Goal: Communication & Community: Answer question/provide support

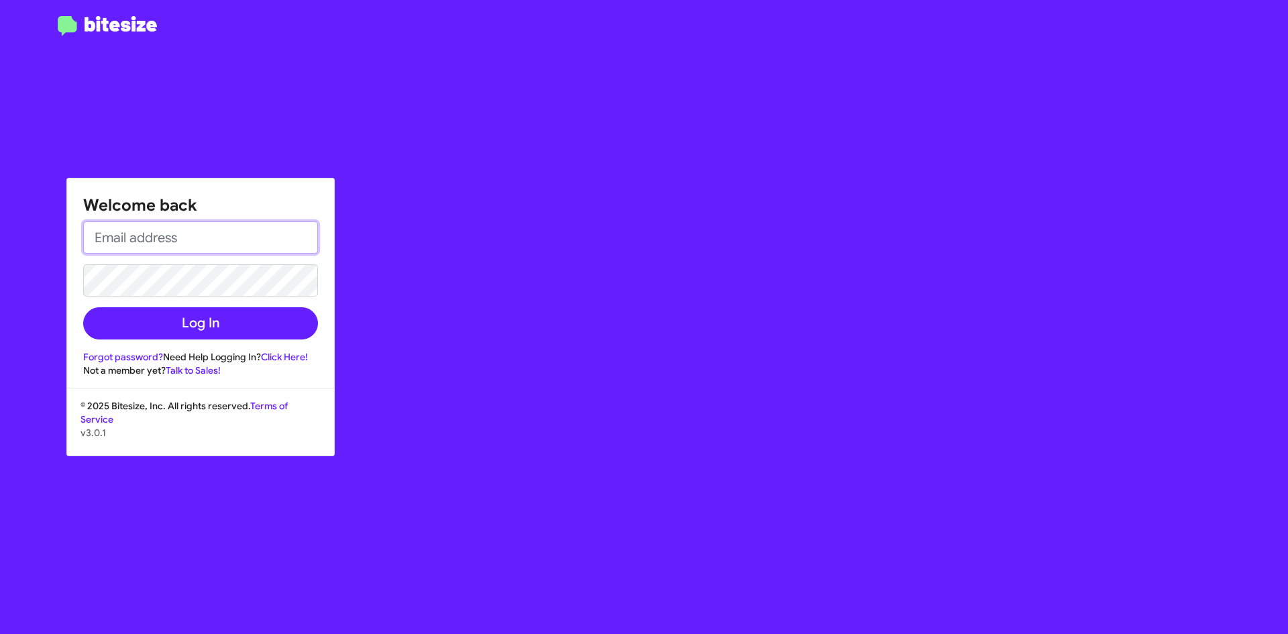
click at [241, 236] on input "email" at bounding box center [200, 237] width 235 height 32
type input "[EMAIL_ADDRESS][DOMAIN_NAME]"
click at [229, 262] on form "[EMAIL_ADDRESS][DOMAIN_NAME] Log In" at bounding box center [200, 280] width 235 height 118
click at [83, 307] on button "Log In" at bounding box center [200, 323] width 235 height 32
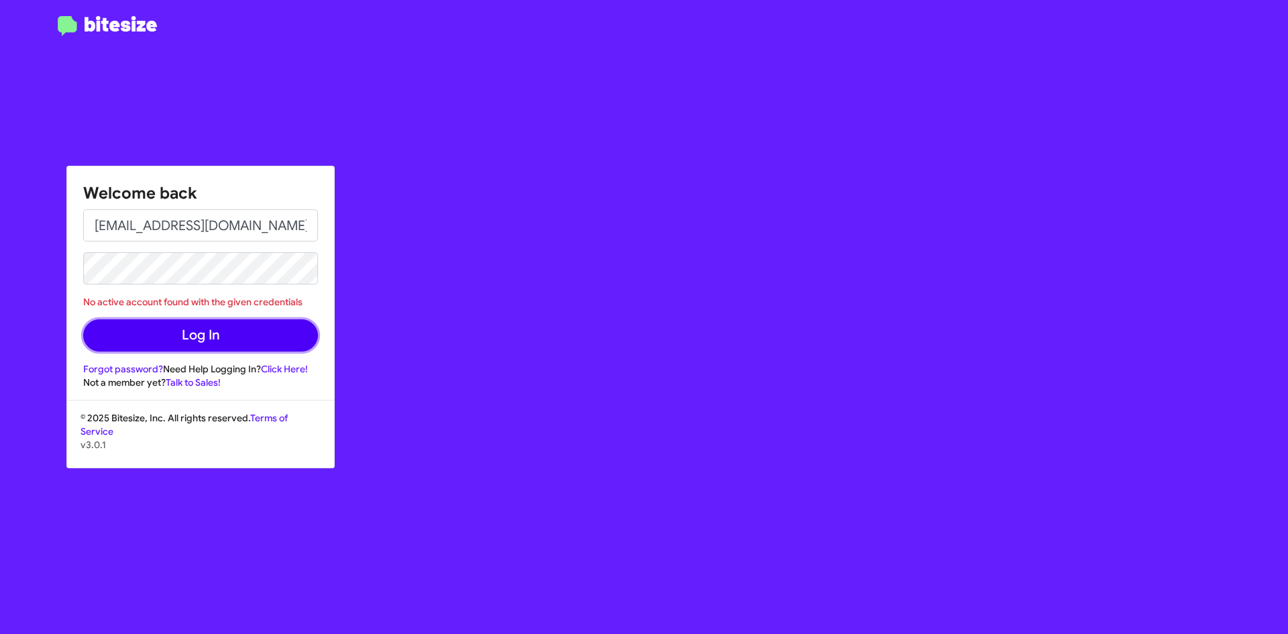
click at [185, 339] on button "Log In" at bounding box center [200, 335] width 235 height 32
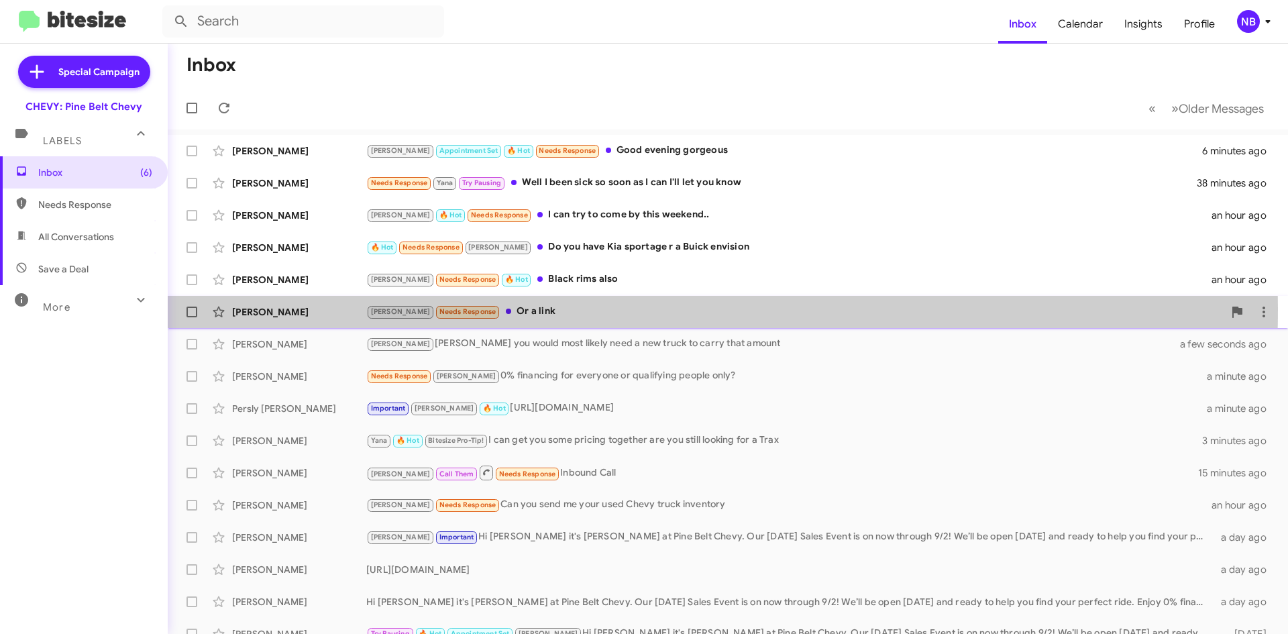
click at [276, 308] on div "[PERSON_NAME]" at bounding box center [299, 311] width 134 height 13
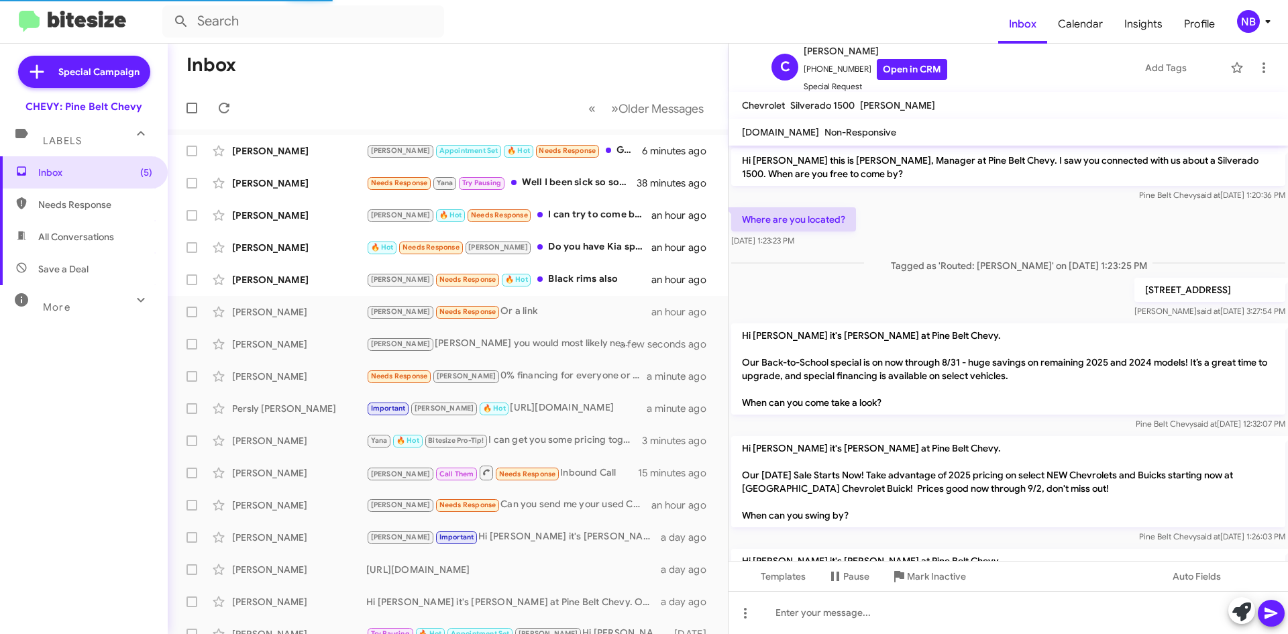
scroll to position [233, 0]
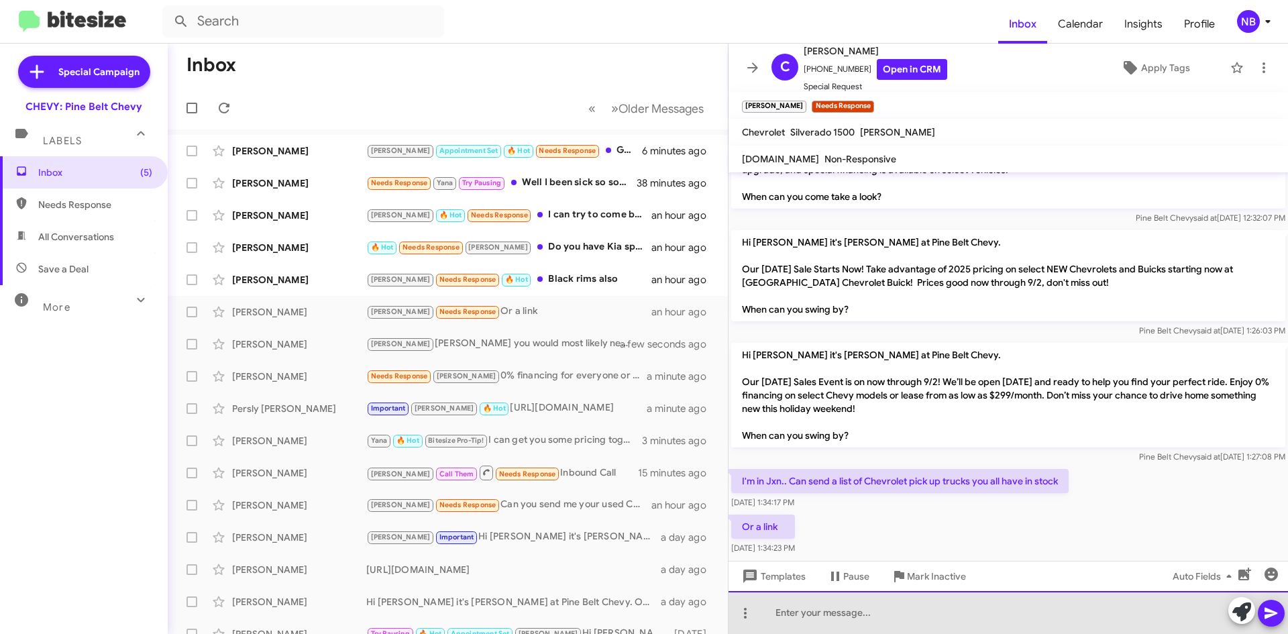
click at [840, 614] on div at bounding box center [1009, 612] width 560 height 43
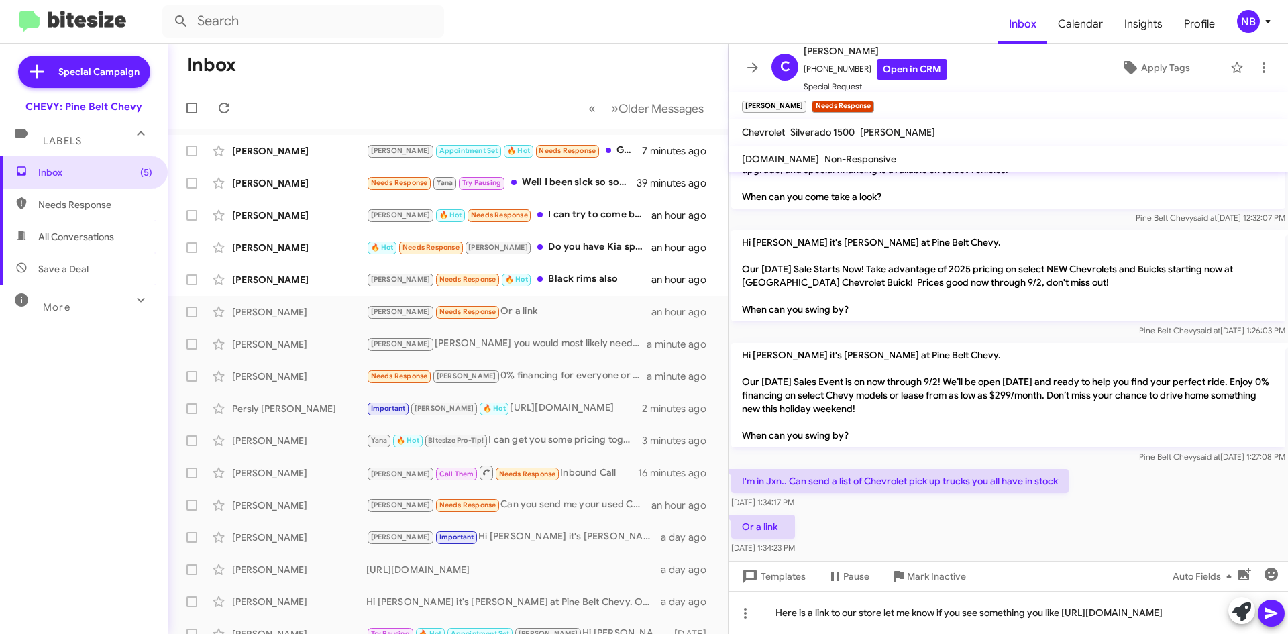
click at [1271, 608] on icon at bounding box center [1271, 613] width 16 height 16
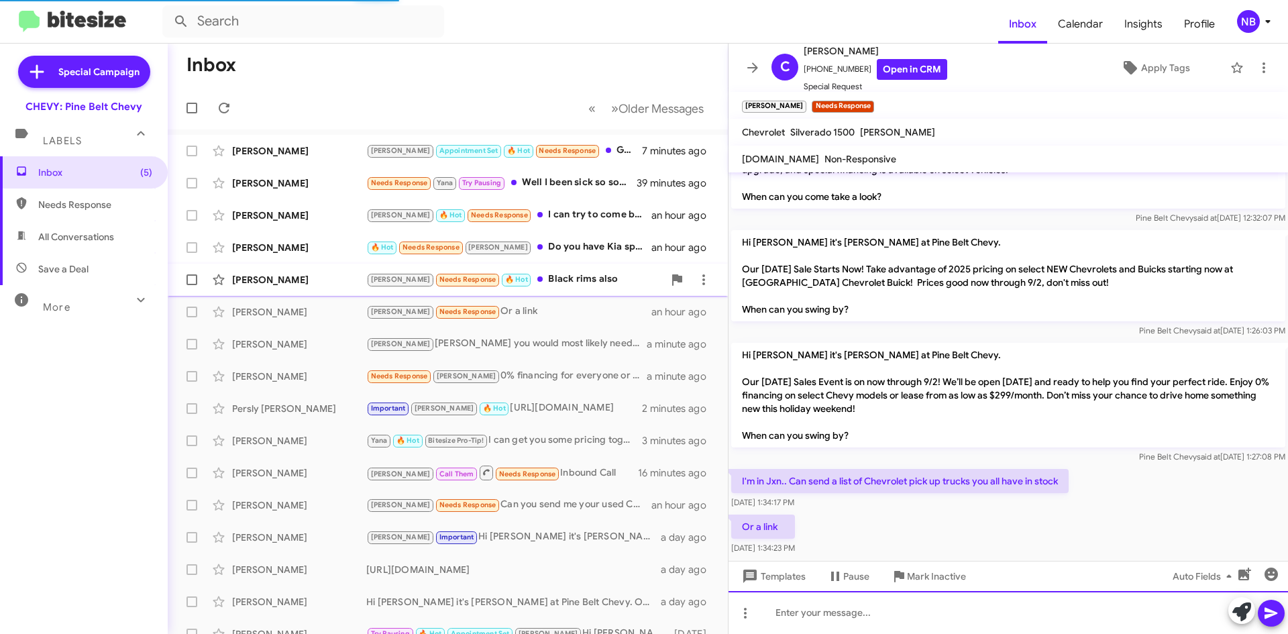
scroll to position [0, 0]
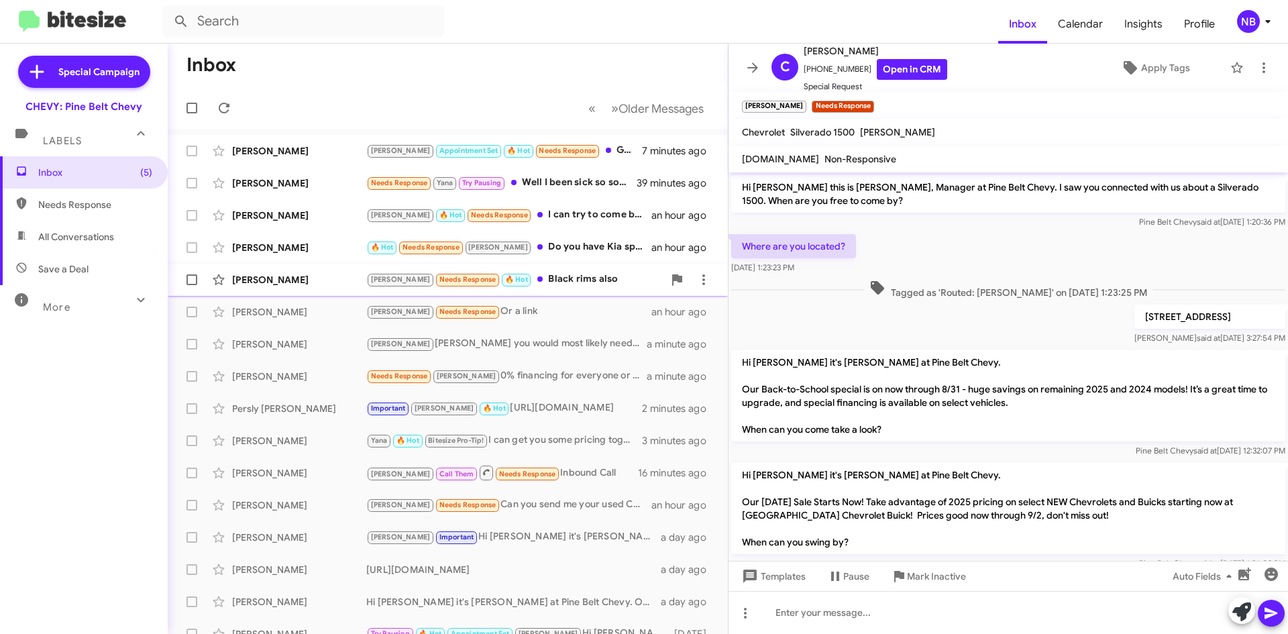
click at [288, 279] on div "[PERSON_NAME]" at bounding box center [299, 279] width 134 height 13
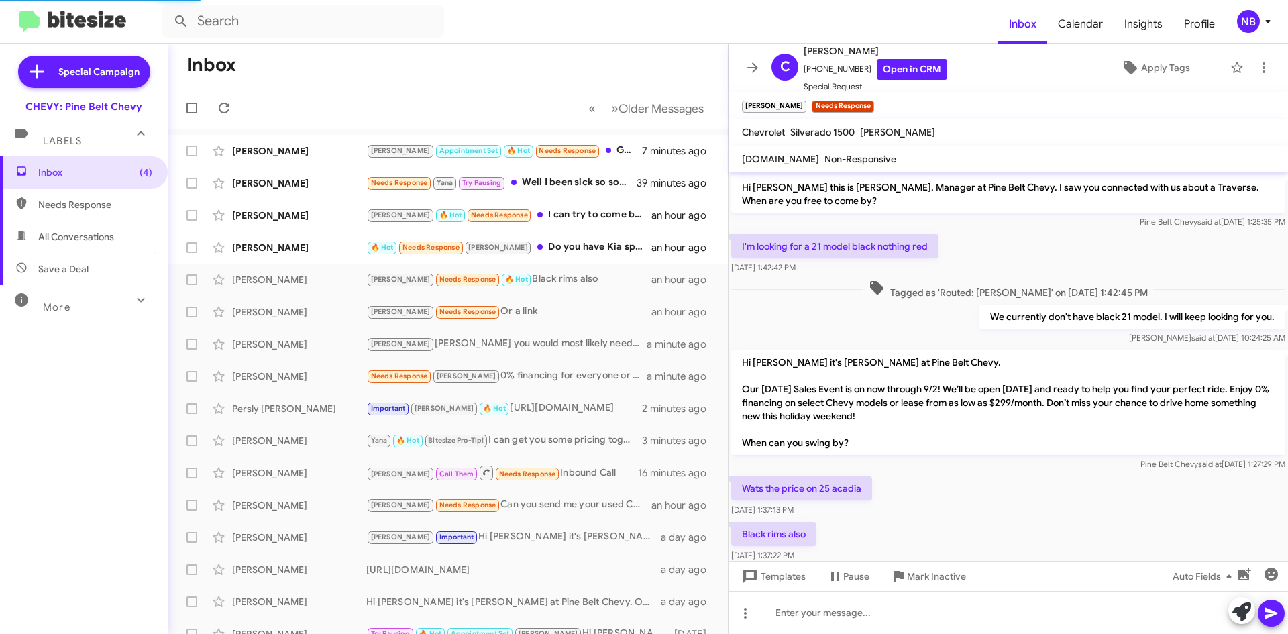
scroll to position [28, 0]
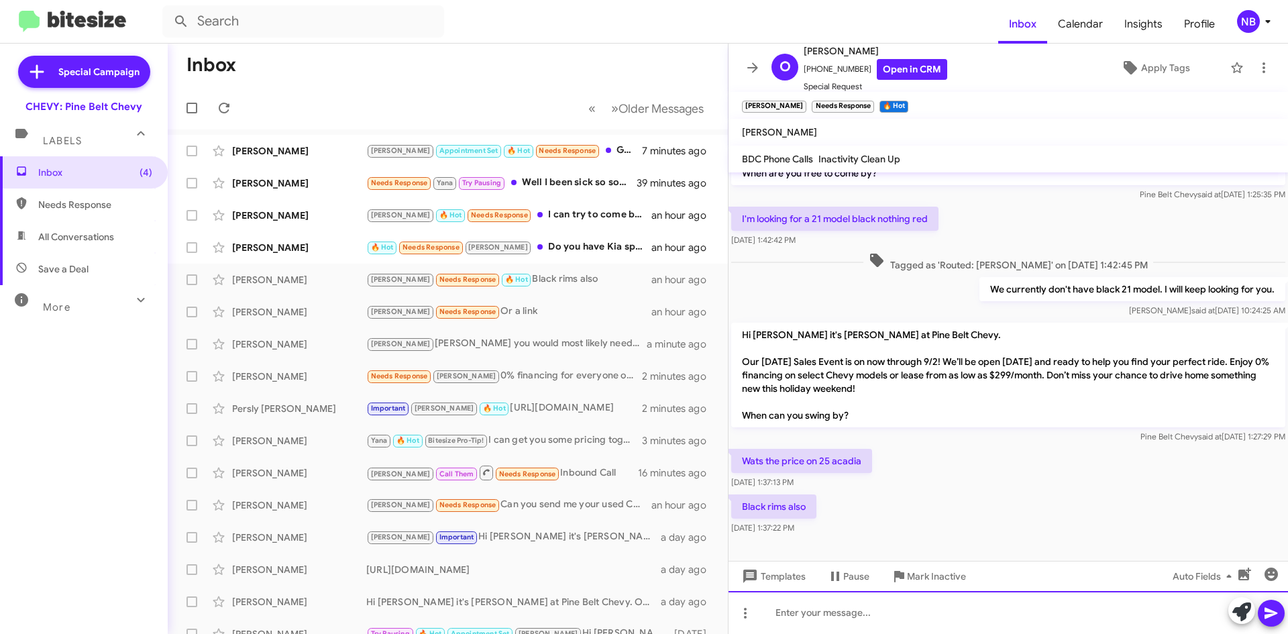
click at [955, 619] on div at bounding box center [1009, 612] width 560 height 43
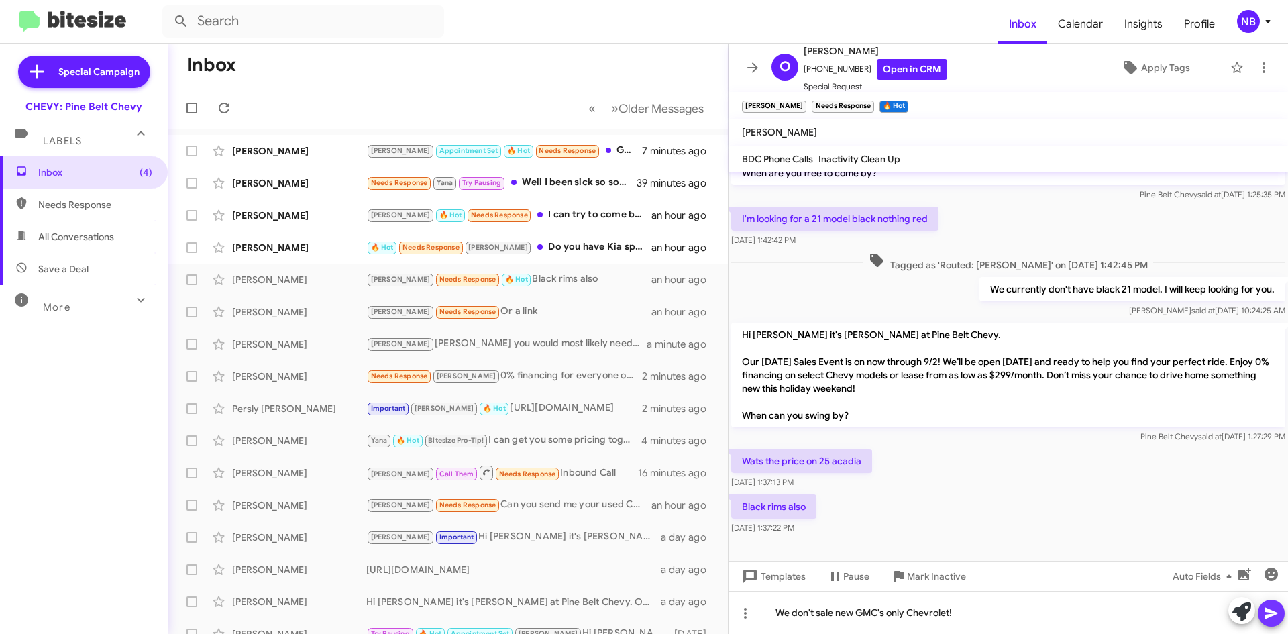
click at [1274, 610] on icon at bounding box center [1271, 613] width 16 height 16
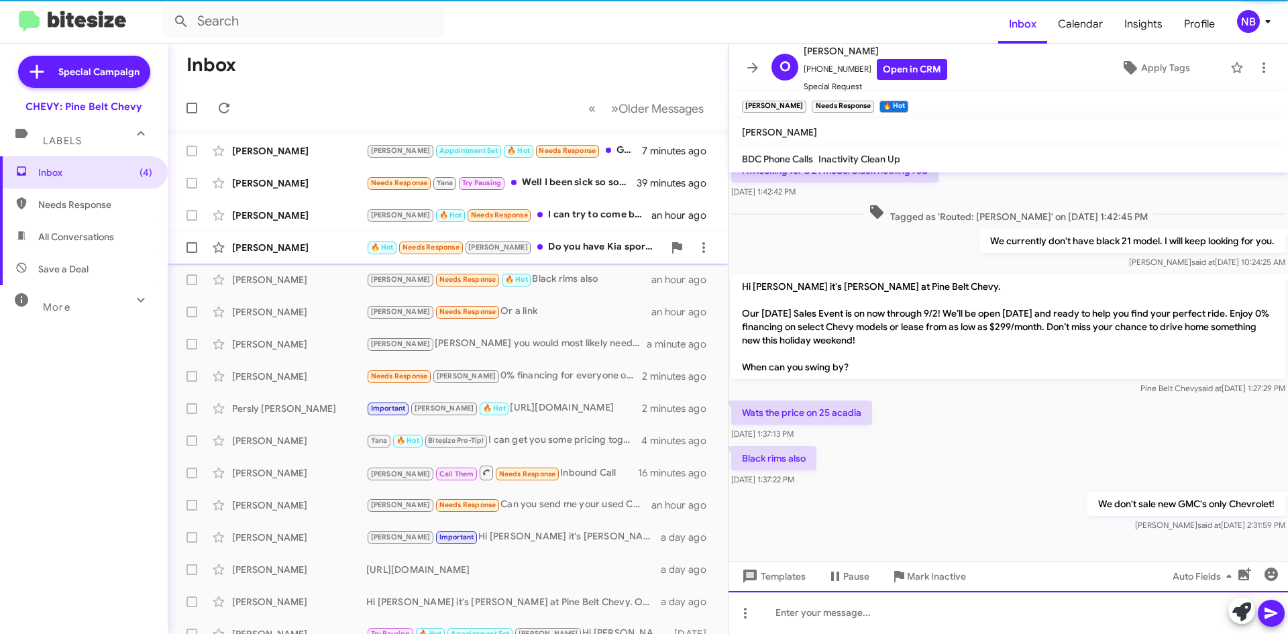
scroll to position [76, 0]
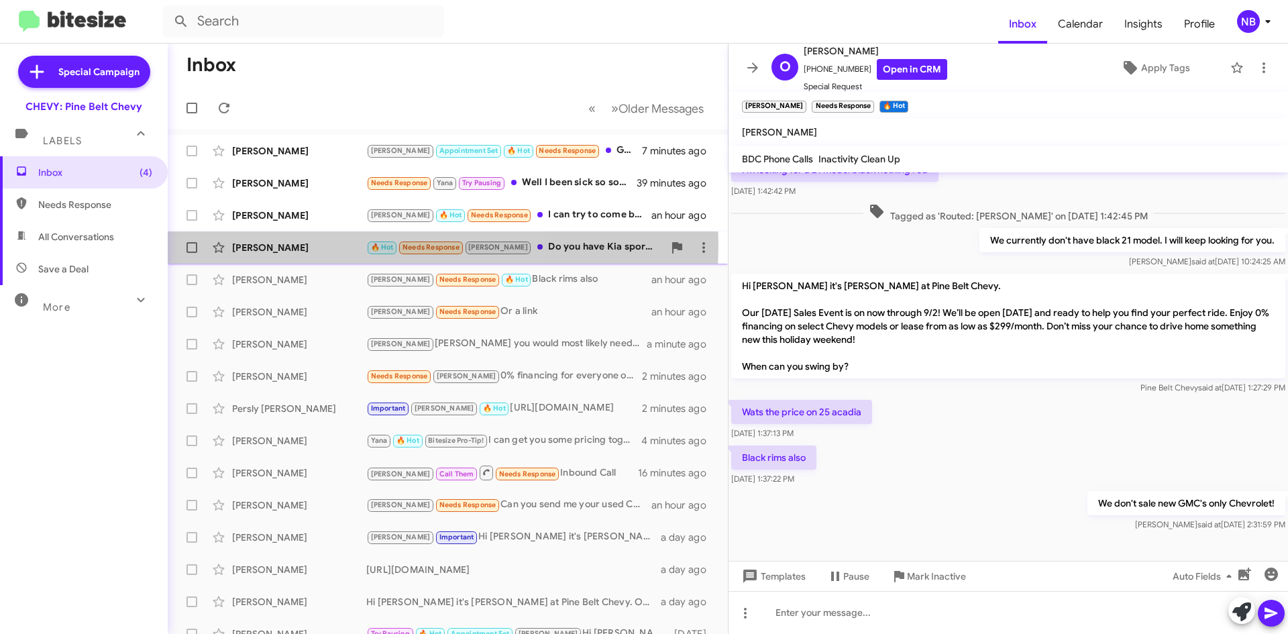
click at [290, 244] on div "[PERSON_NAME]" at bounding box center [299, 247] width 134 height 13
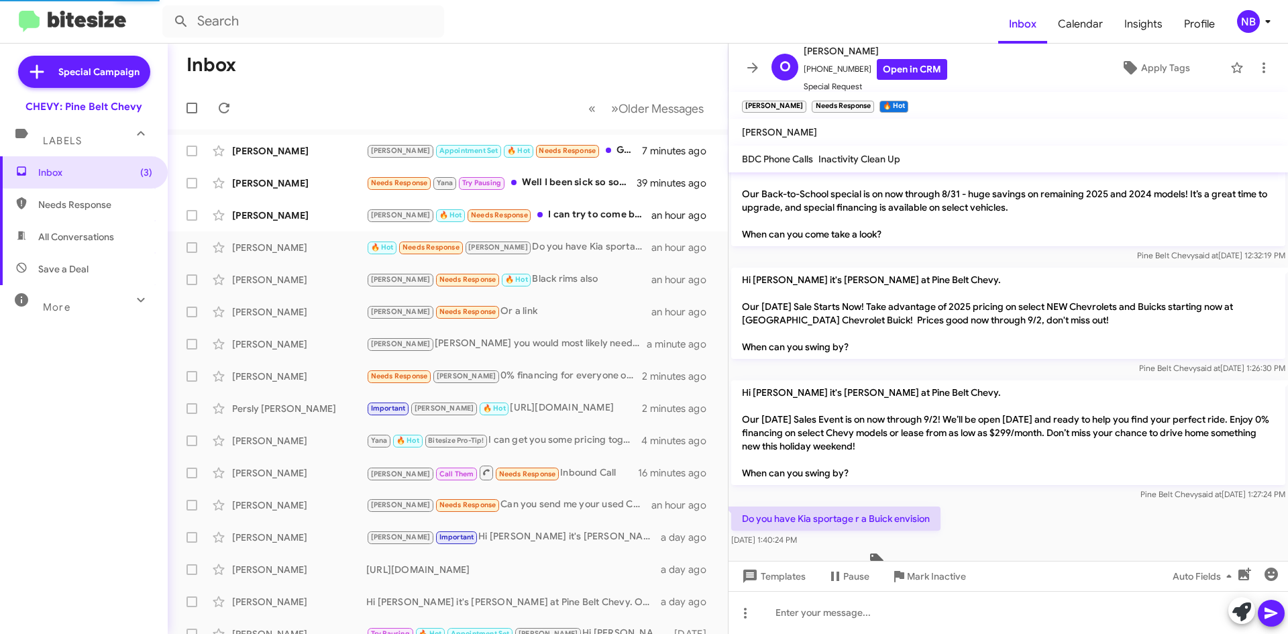
scroll to position [113, 0]
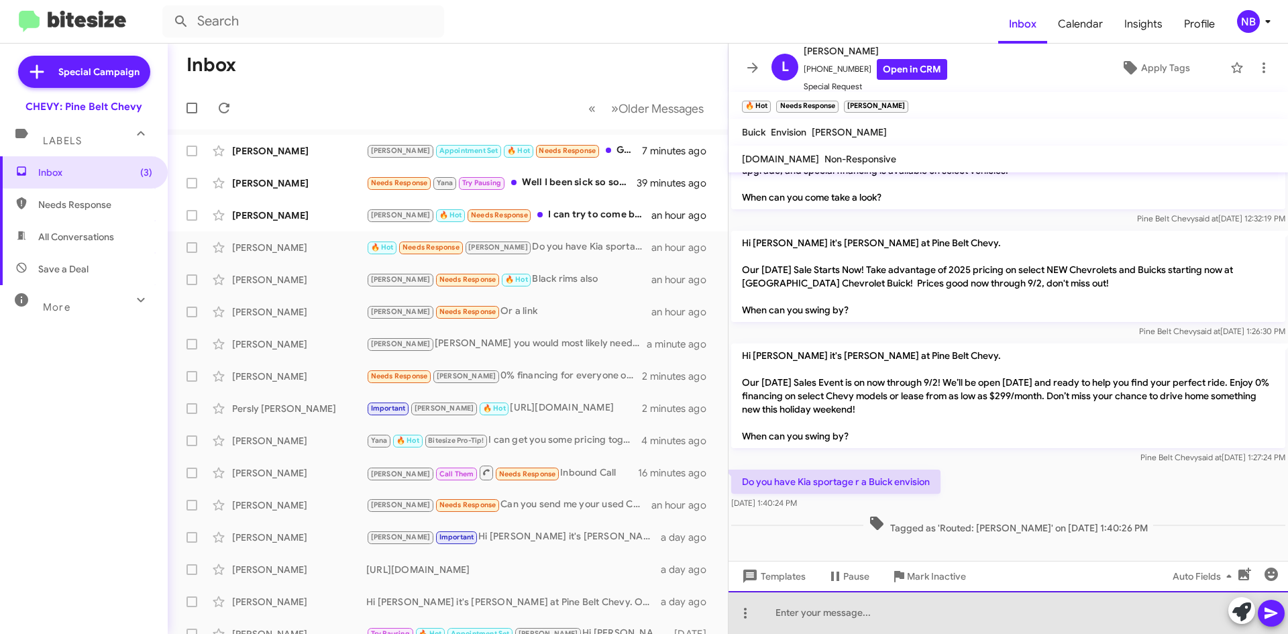
click at [801, 612] on div at bounding box center [1009, 612] width 560 height 43
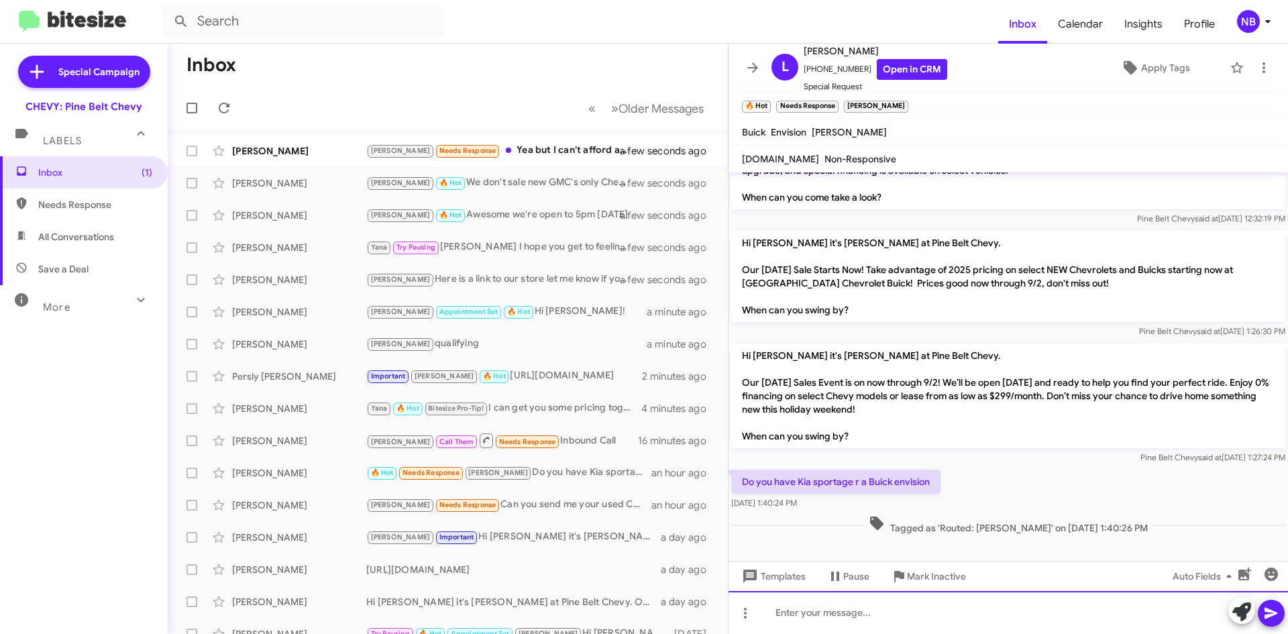
click at [869, 621] on div at bounding box center [1009, 612] width 560 height 43
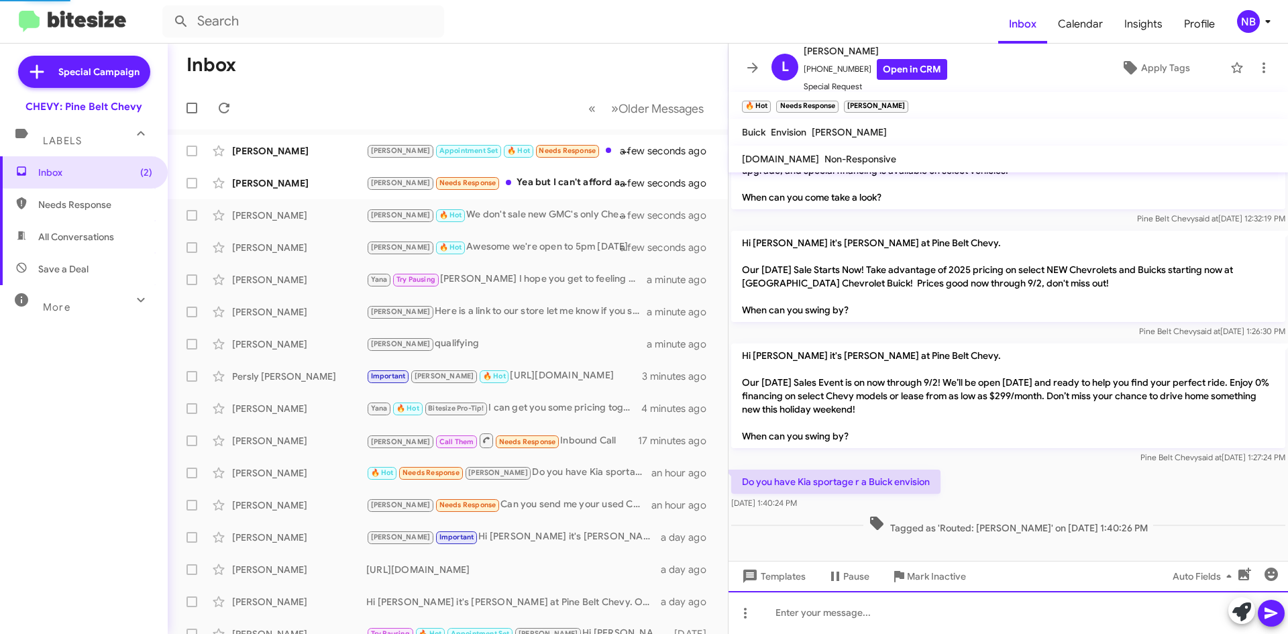
scroll to position [0, 0]
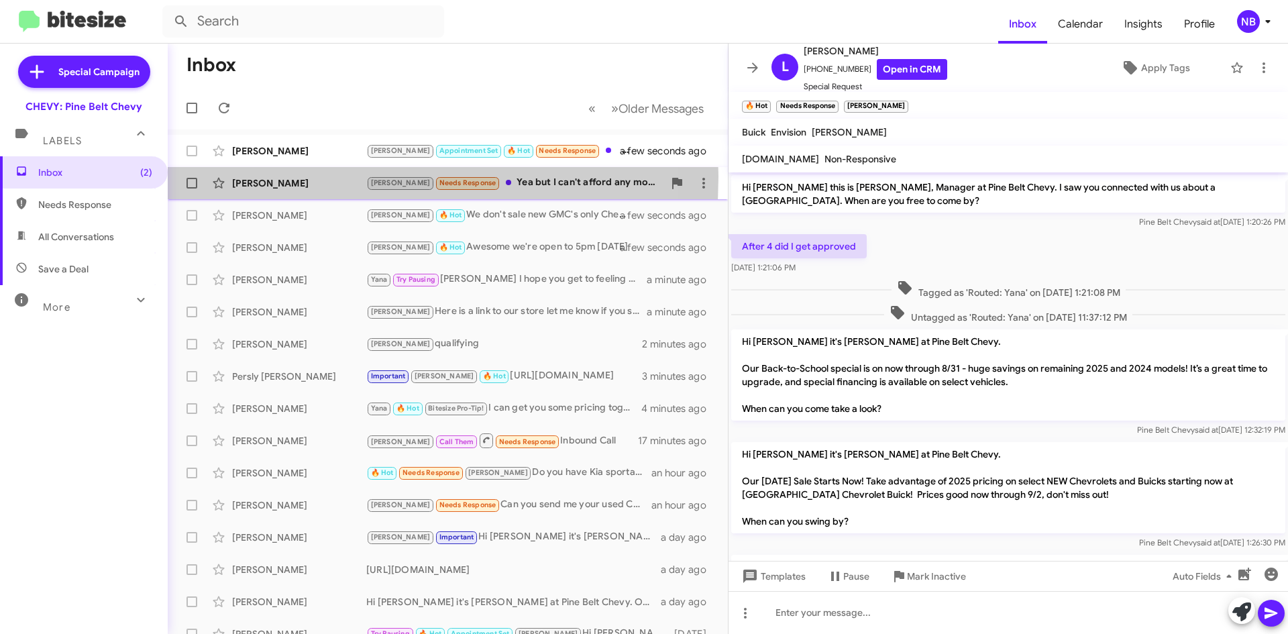
click at [272, 176] on div "[PERSON_NAME]" at bounding box center [299, 182] width 134 height 13
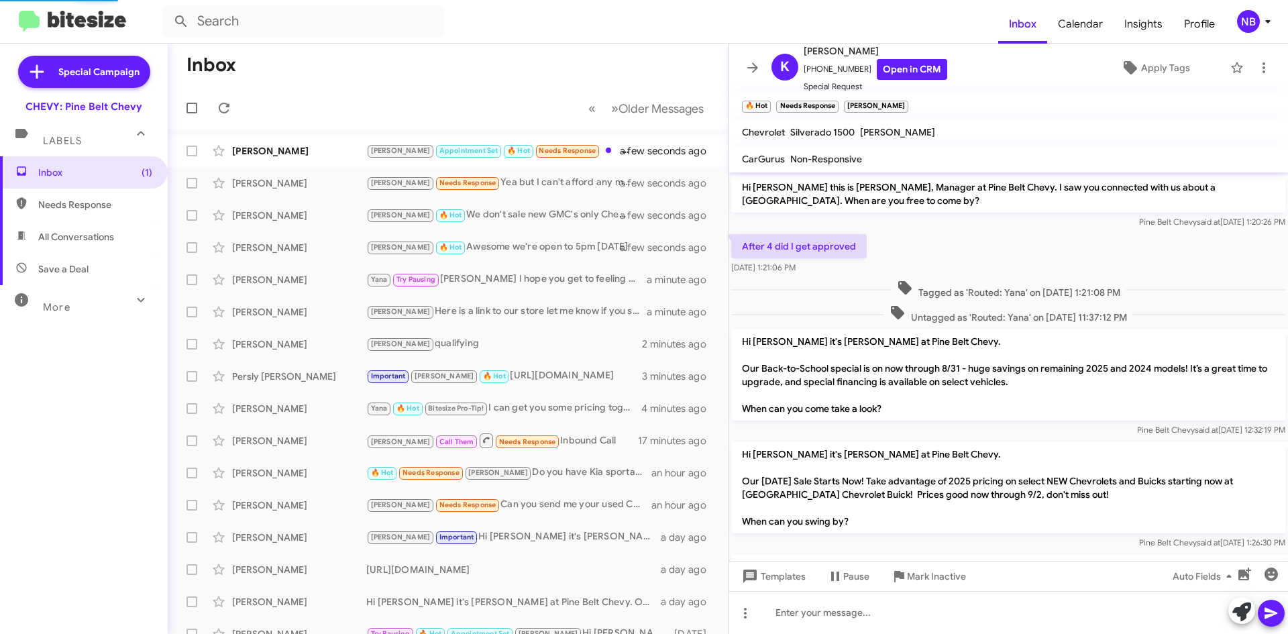
scroll to position [54, 0]
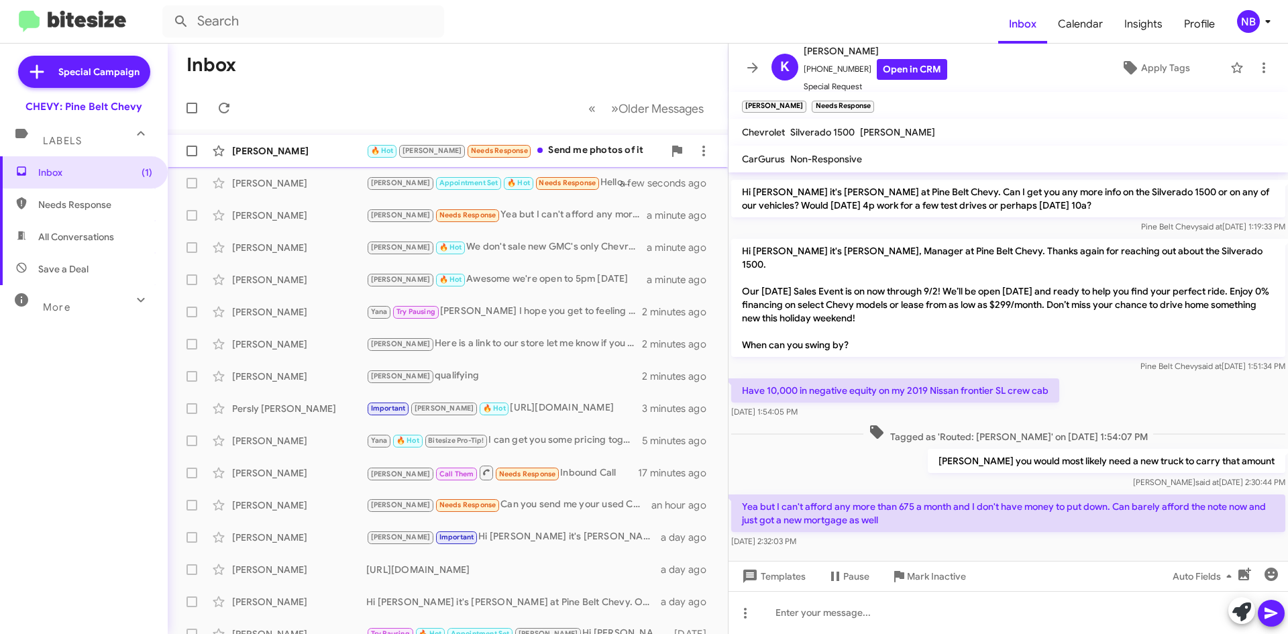
click at [275, 146] on div "[PERSON_NAME]" at bounding box center [299, 150] width 134 height 13
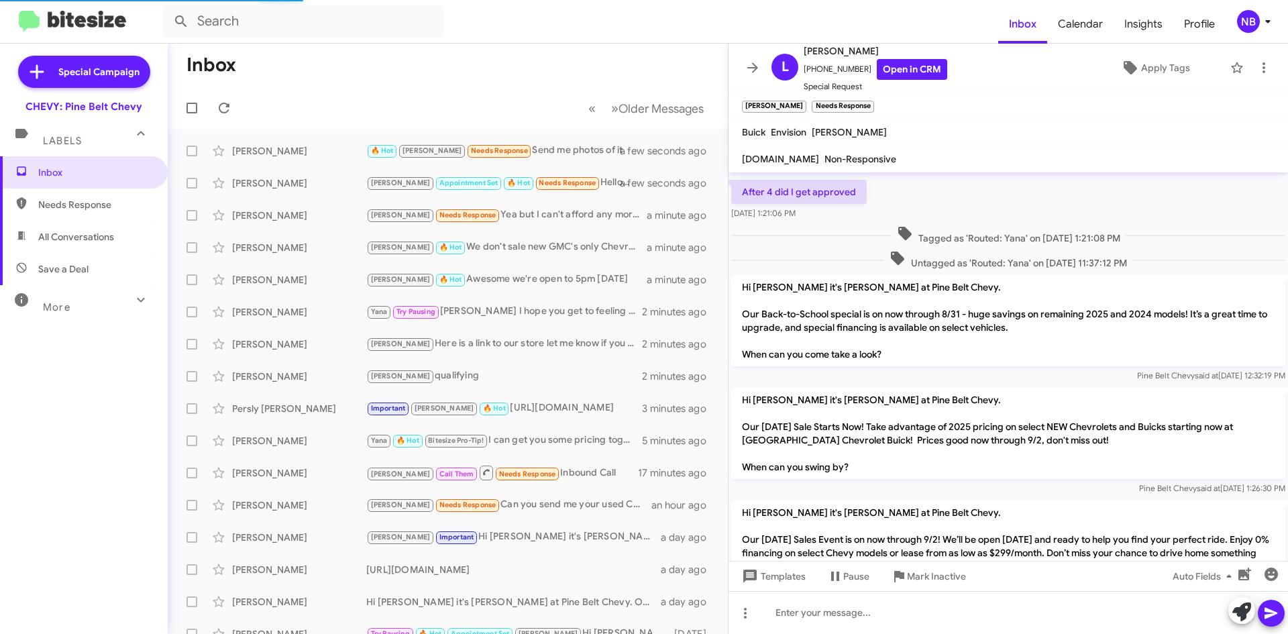
scroll to position [316, 0]
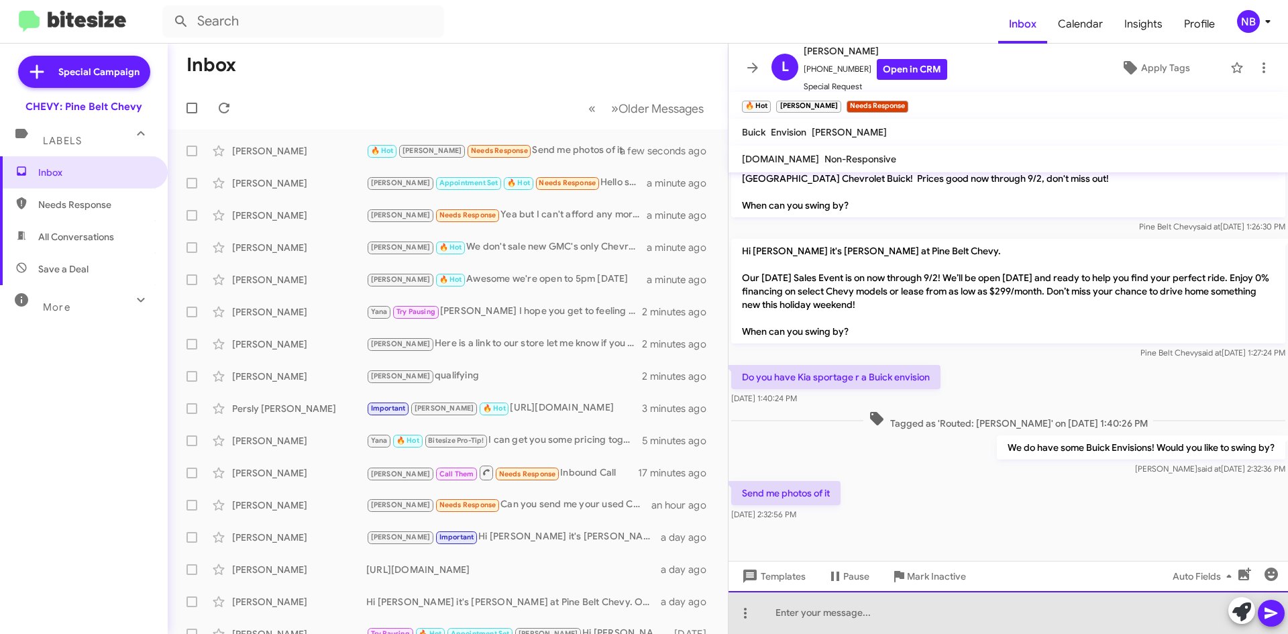
click at [834, 617] on div at bounding box center [1009, 612] width 560 height 43
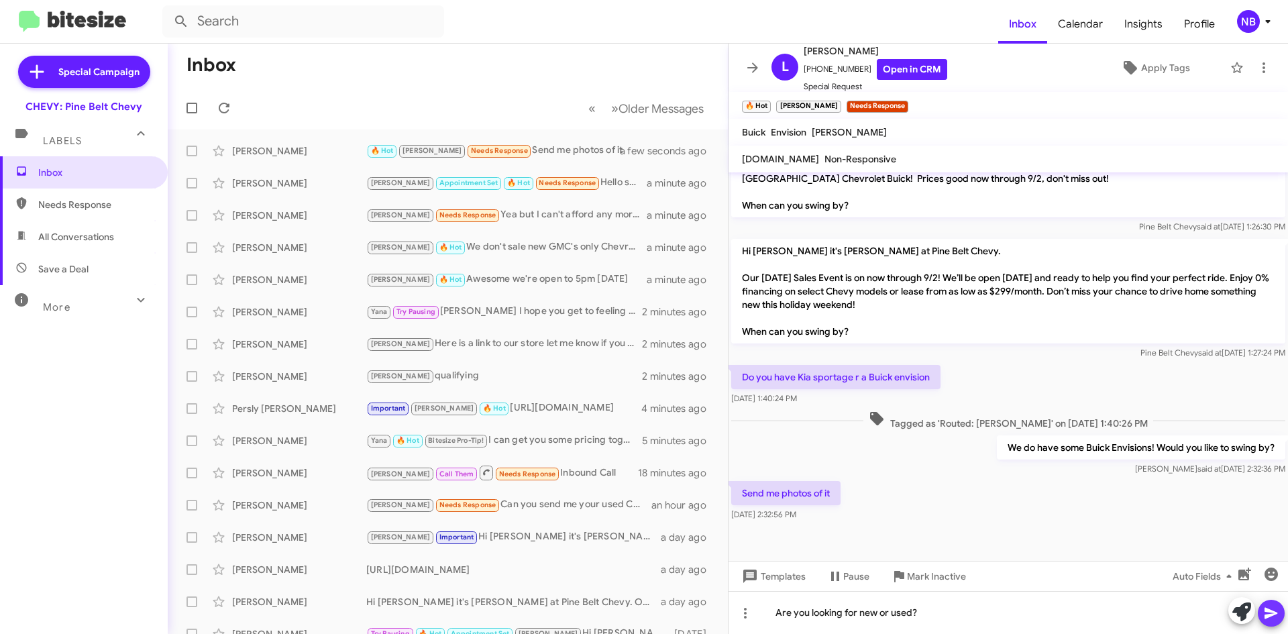
click at [1275, 611] on icon at bounding box center [1271, 613] width 16 height 16
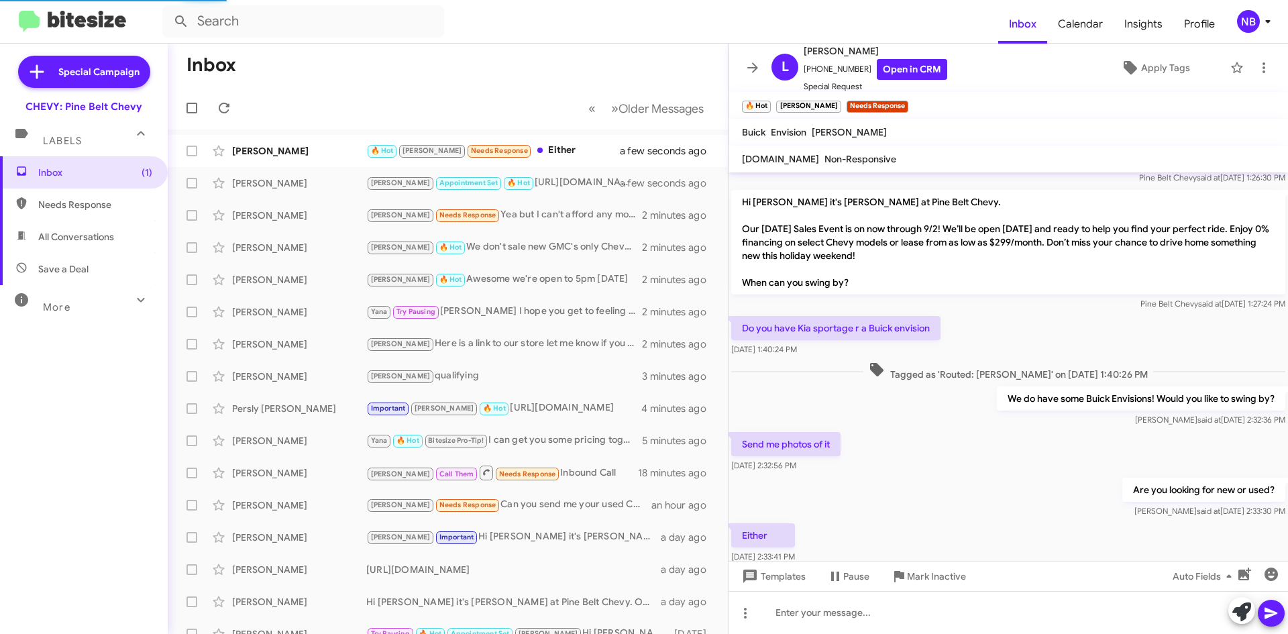
scroll to position [414, 0]
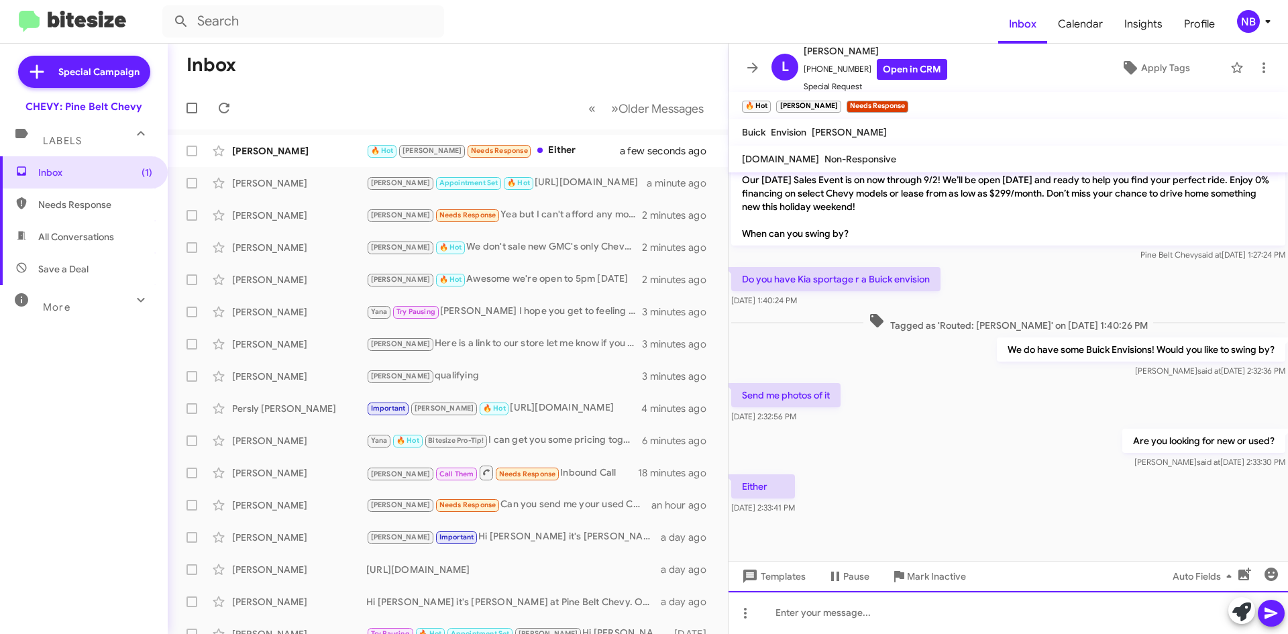
click at [803, 607] on div at bounding box center [1009, 612] width 560 height 43
click at [1002, 613] on div "Here is a link to the new envisions" at bounding box center [1009, 612] width 560 height 43
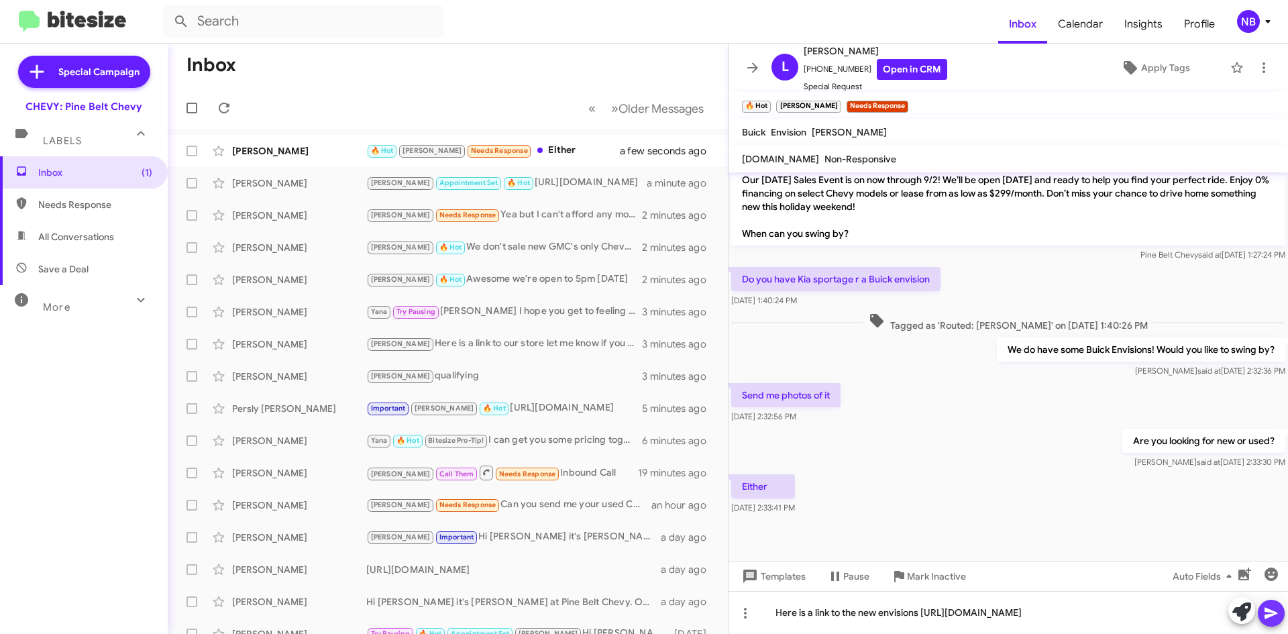
click at [1277, 610] on icon at bounding box center [1271, 613] width 16 height 16
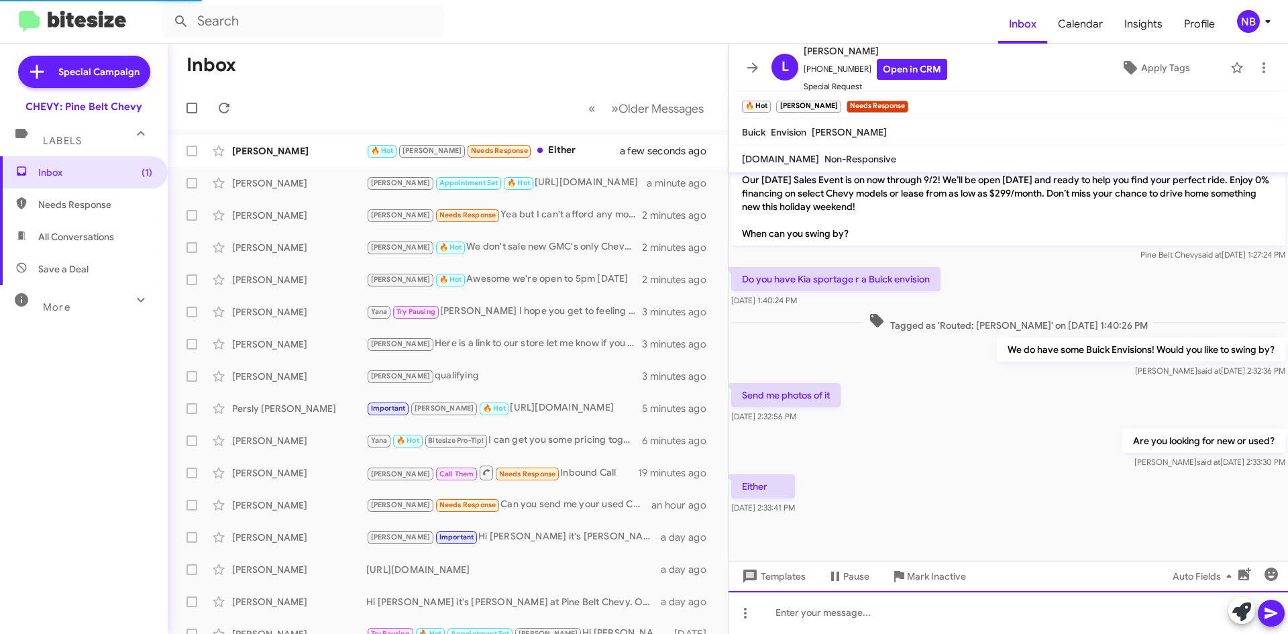
scroll to position [0, 0]
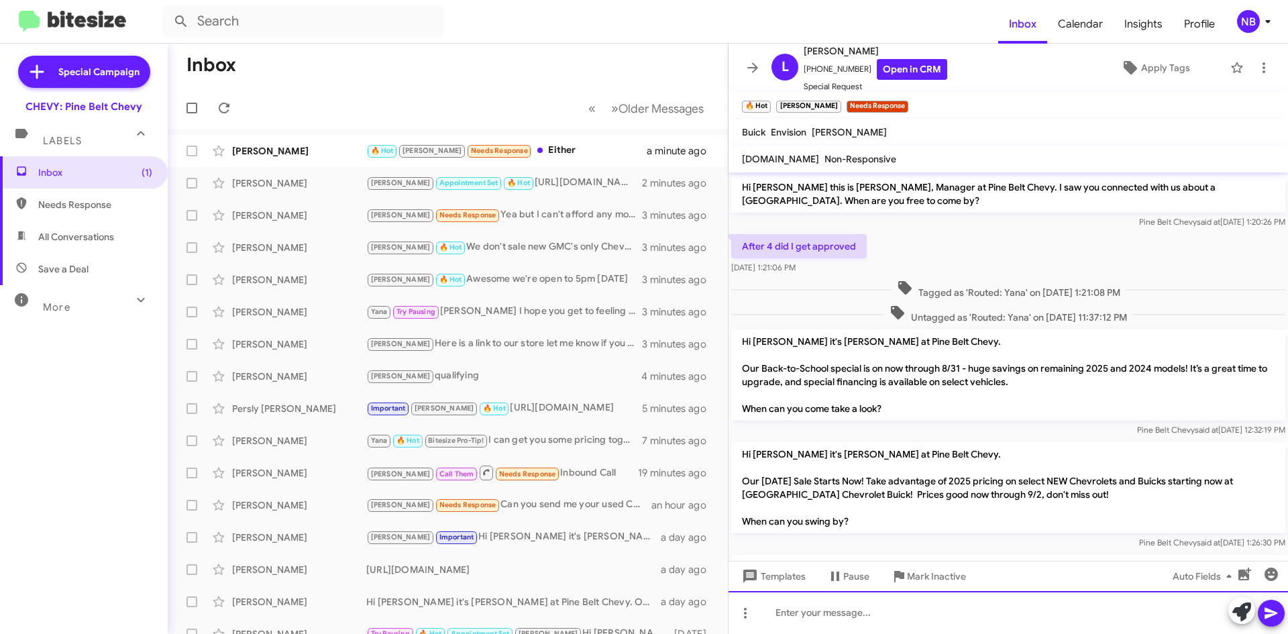
click at [835, 607] on div at bounding box center [1009, 612] width 560 height 43
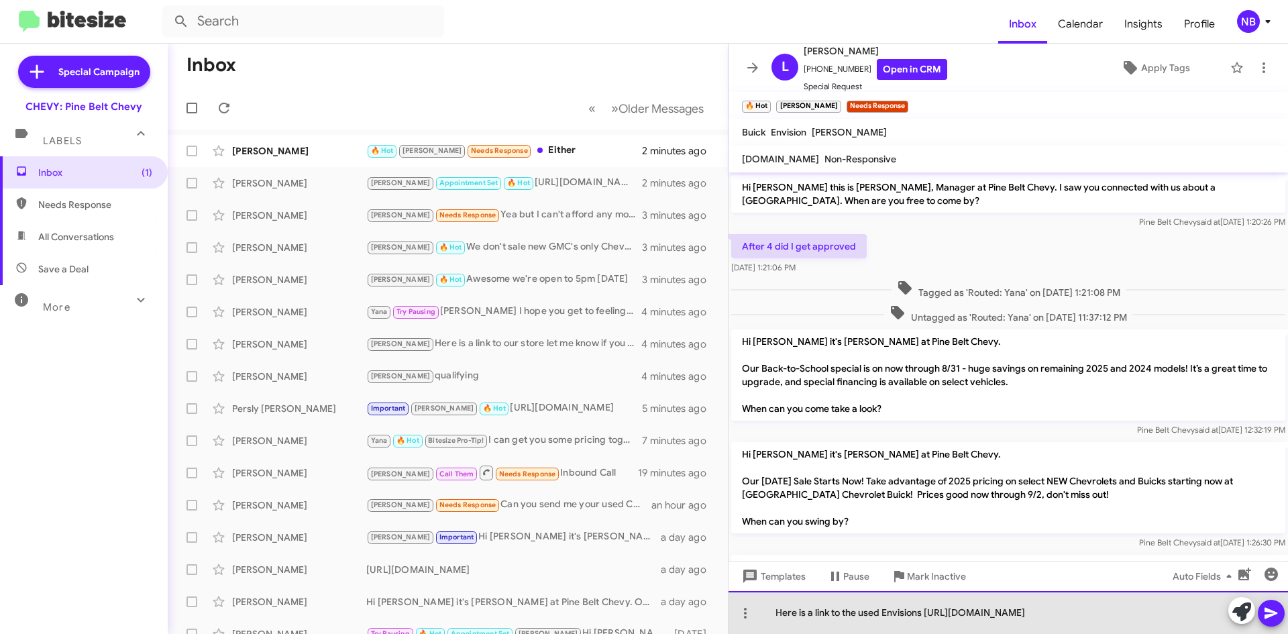
click at [922, 591] on div "Here is a link to the used Envisions [URL][DOMAIN_NAME]" at bounding box center [1009, 612] width 560 height 43
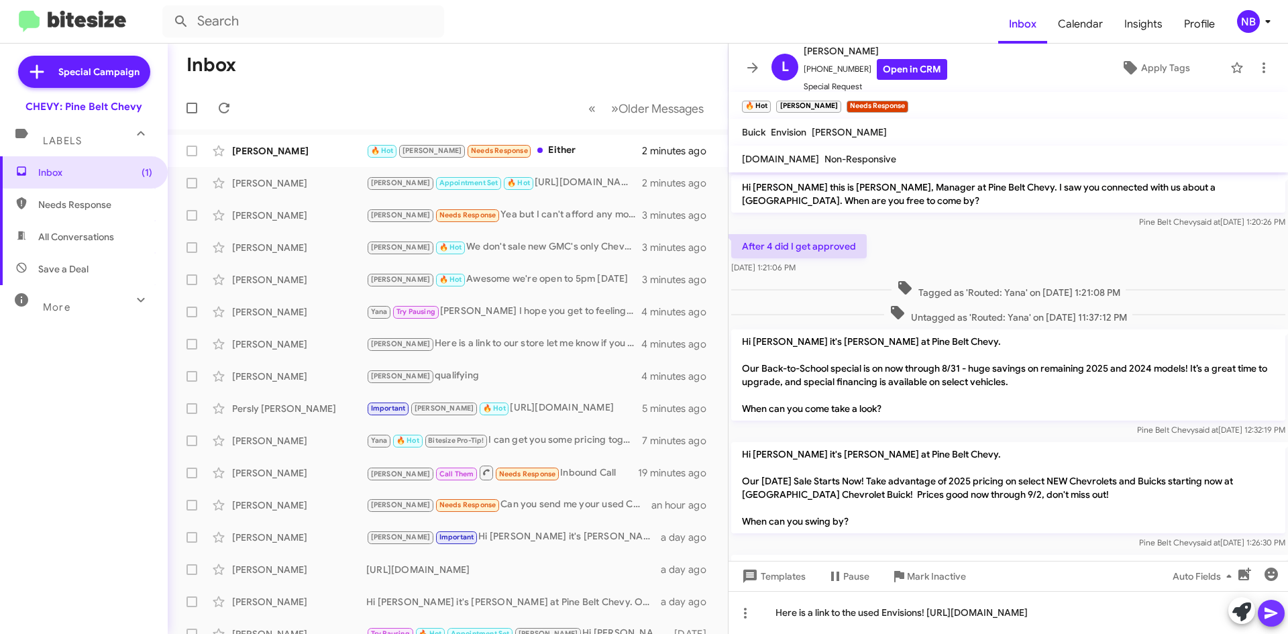
click at [1271, 611] on icon at bounding box center [1271, 613] width 13 height 11
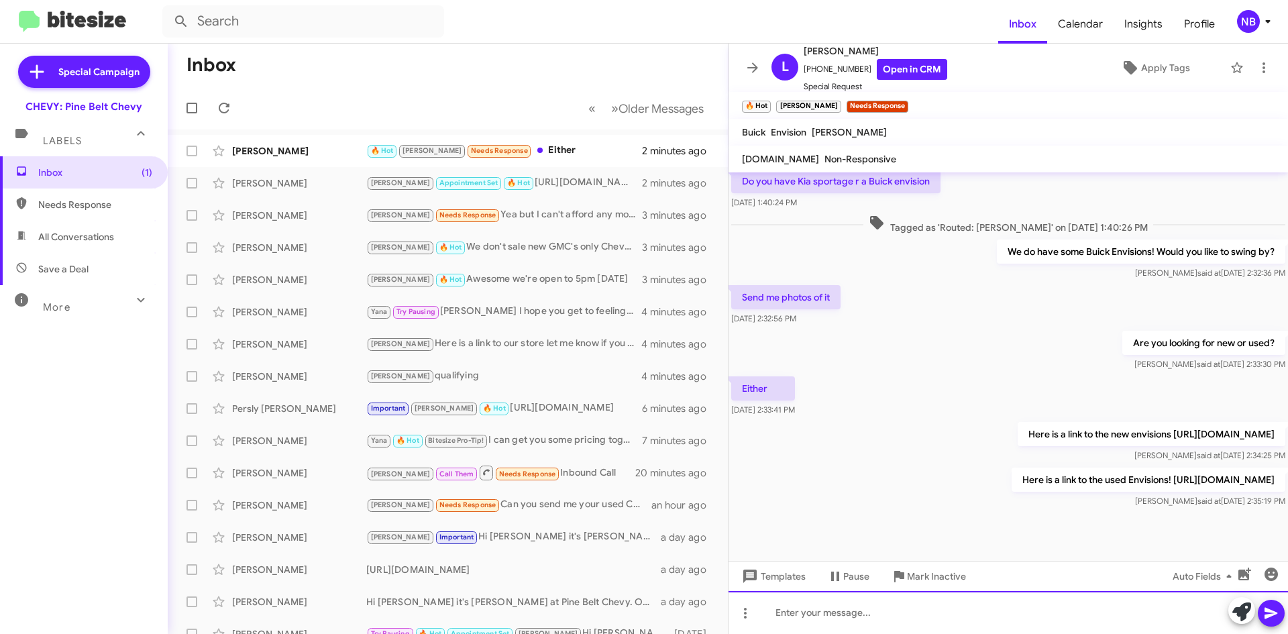
scroll to position [539, 0]
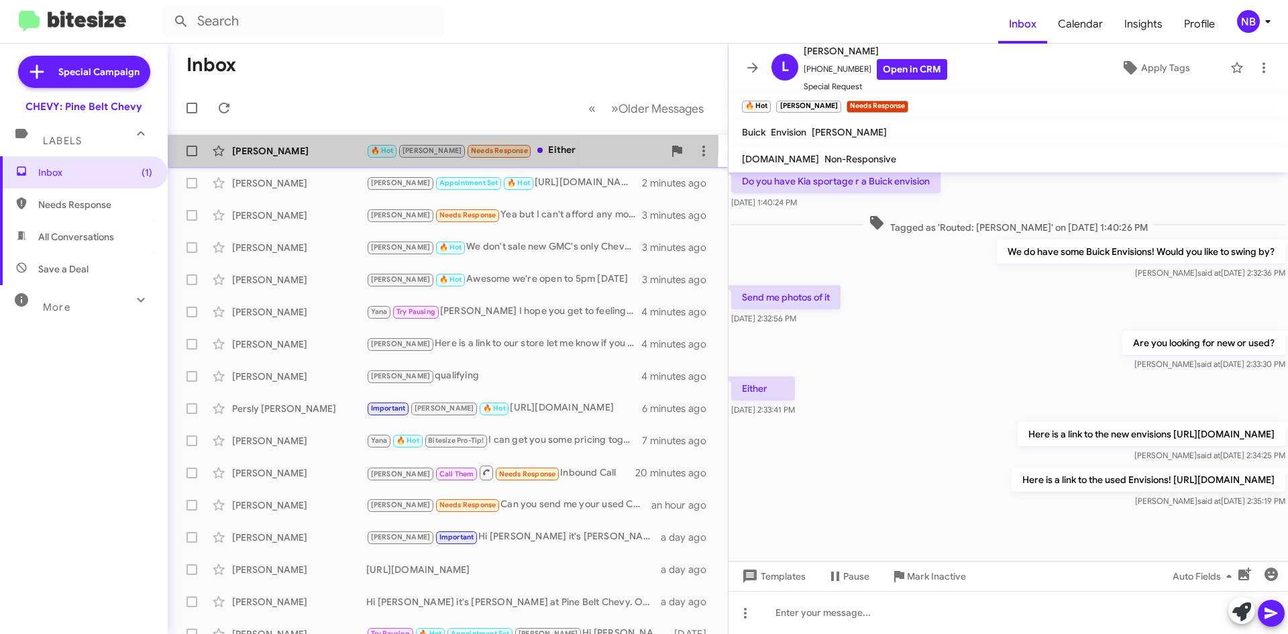
click at [307, 146] on div "[PERSON_NAME]" at bounding box center [299, 150] width 134 height 13
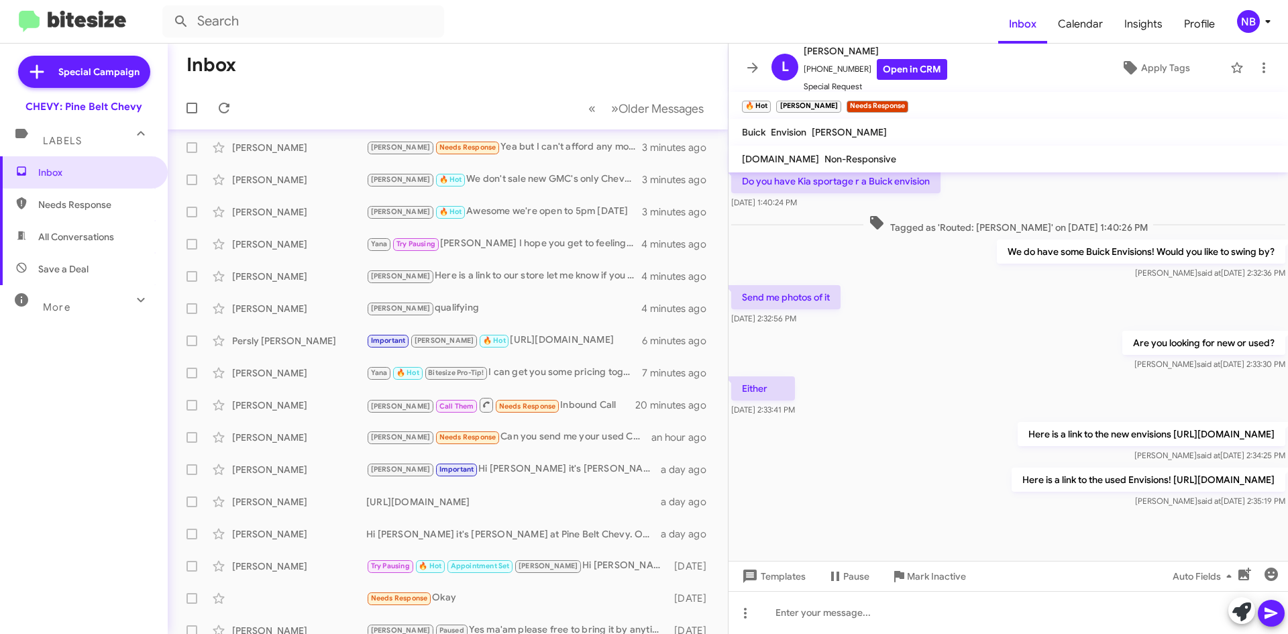
scroll to position [67, 0]
